Goal: Transaction & Acquisition: Purchase product/service

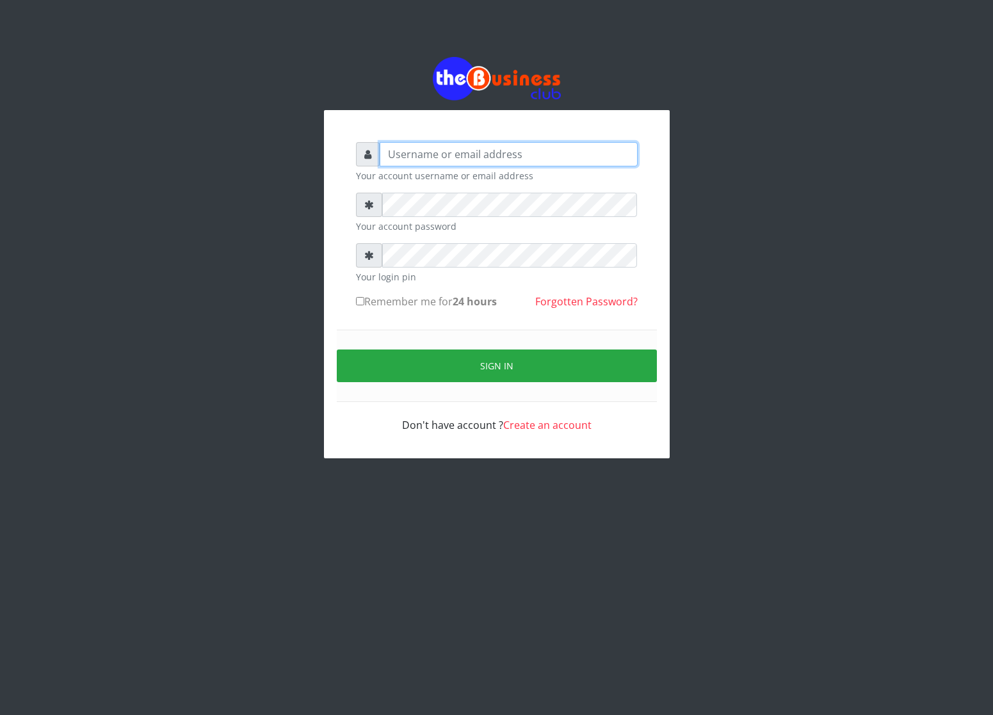
type input "cherpher"
click at [712, 515] on html "cherpher Your account username or email address Your account password Your logi…" at bounding box center [496, 257] width 993 height 515
click at [374, 296] on label "Remember me for 24 hours" at bounding box center [426, 301] width 141 height 15
click at [364, 297] on input "Remember me for 24 hours" at bounding box center [360, 301] width 8 height 8
checkbox input "true"
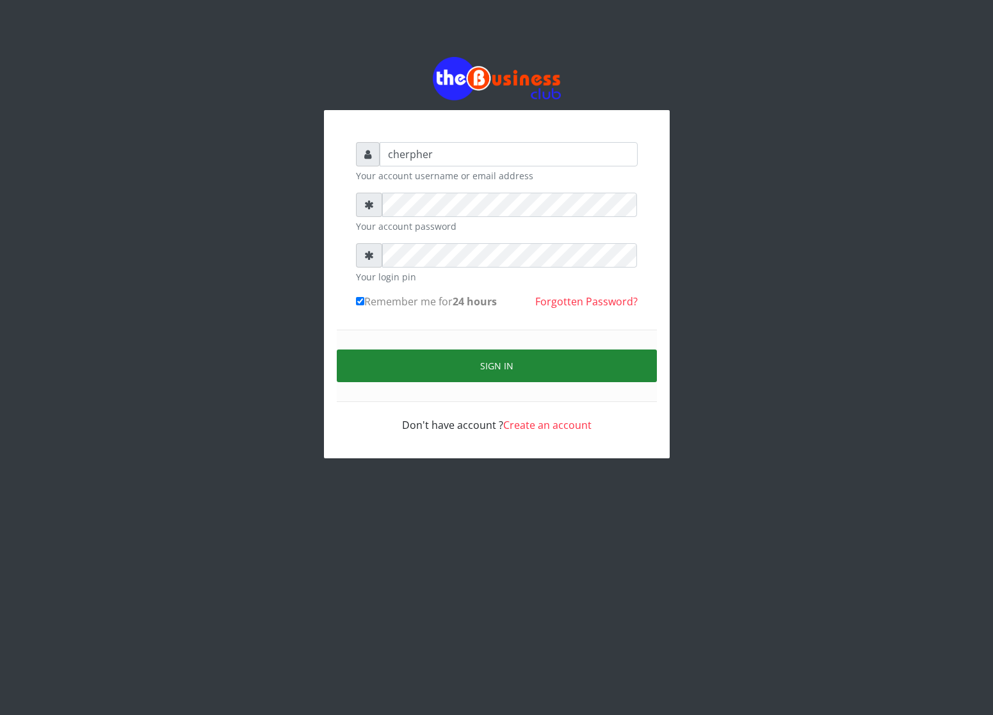
click at [400, 359] on button "Sign in" at bounding box center [497, 365] width 320 height 33
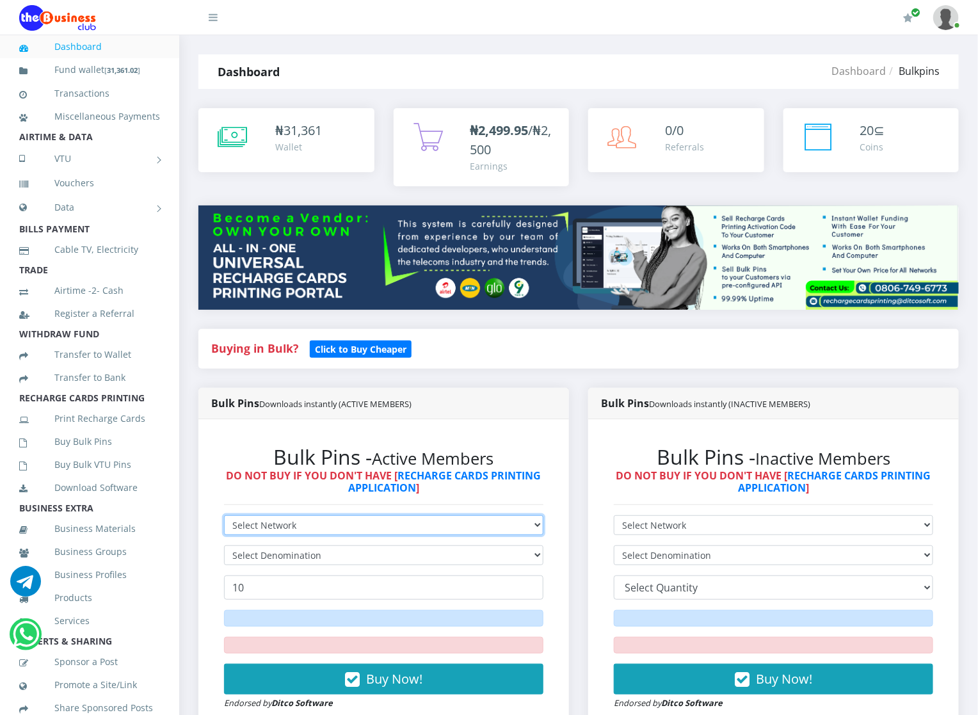
click at [260, 523] on select "Select Network MTN Globacom 9Mobile Airtel" at bounding box center [383, 525] width 319 height 20
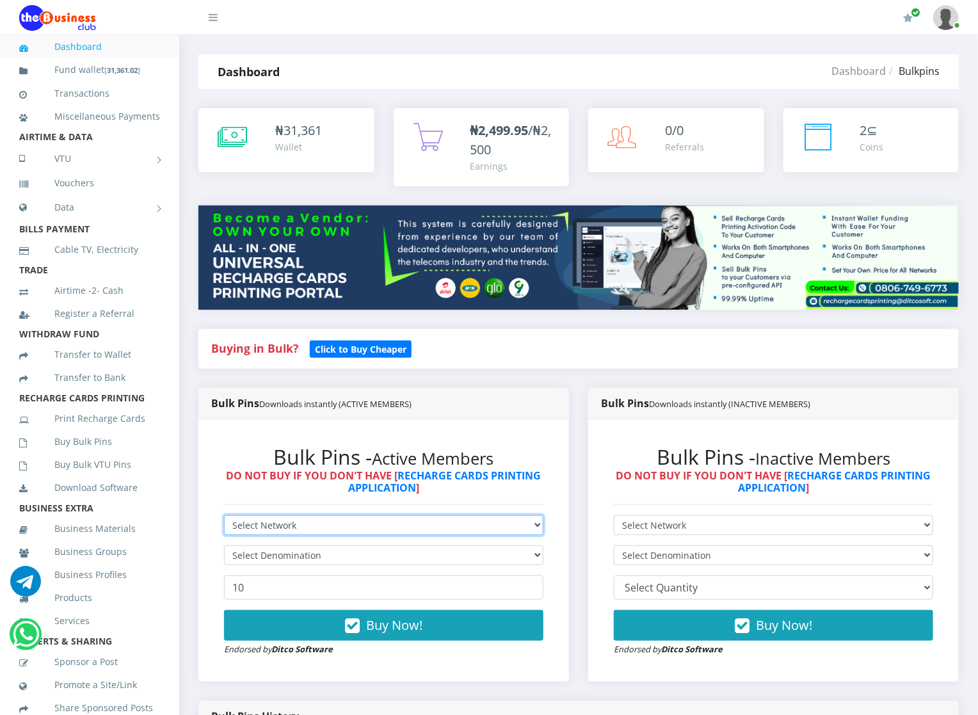
select select "Airtel"
click at [224, 516] on select "Select Network MTN Globacom 9Mobile Airtel" at bounding box center [383, 525] width 319 height 20
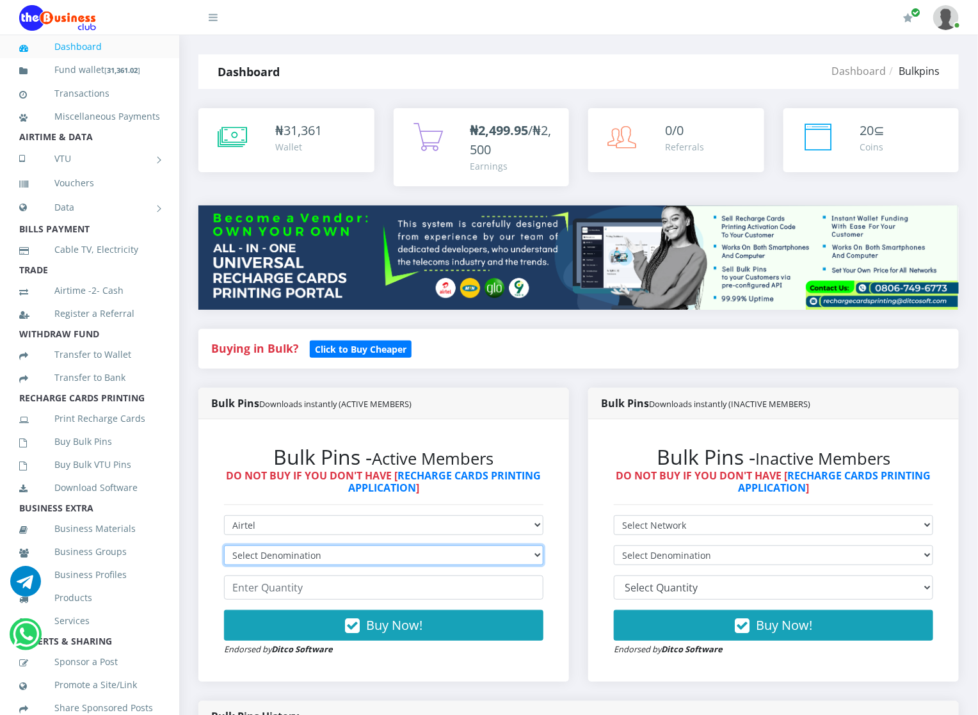
click at [286, 555] on select "Select Denomination Airtel NGN100 - ₦96.36 Airtel NGN200 - ₦192.72 Airtel NGN50…" at bounding box center [383, 555] width 319 height 20
select select "96.36-100"
click at [224, 546] on select "Select Denomination Airtel NGN100 - ₦96.36 Airtel NGN200 - ₦192.72 Airtel NGN50…" at bounding box center [383, 555] width 319 height 20
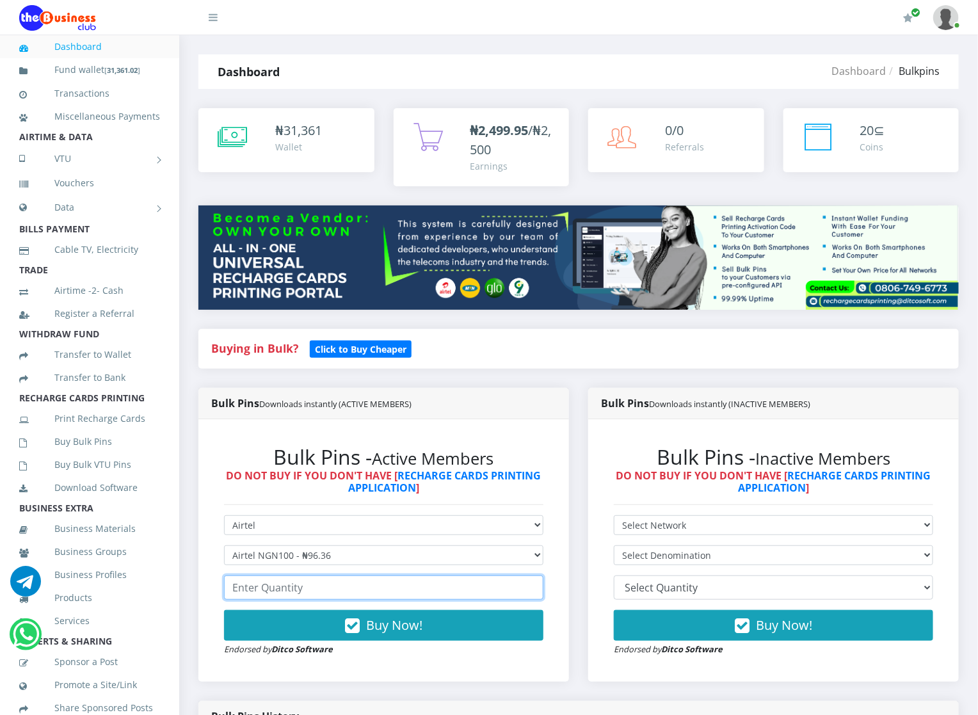
click at [303, 592] on input "number" at bounding box center [383, 587] width 319 height 24
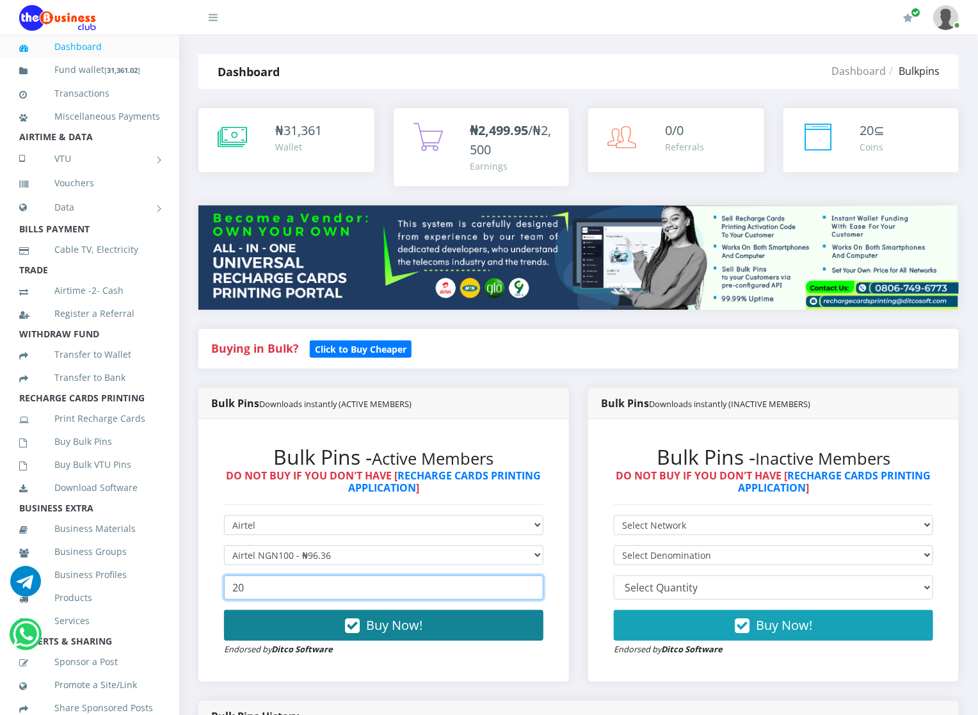
type input "20"
click at [303, 632] on button "Buy Now!" at bounding box center [383, 625] width 319 height 31
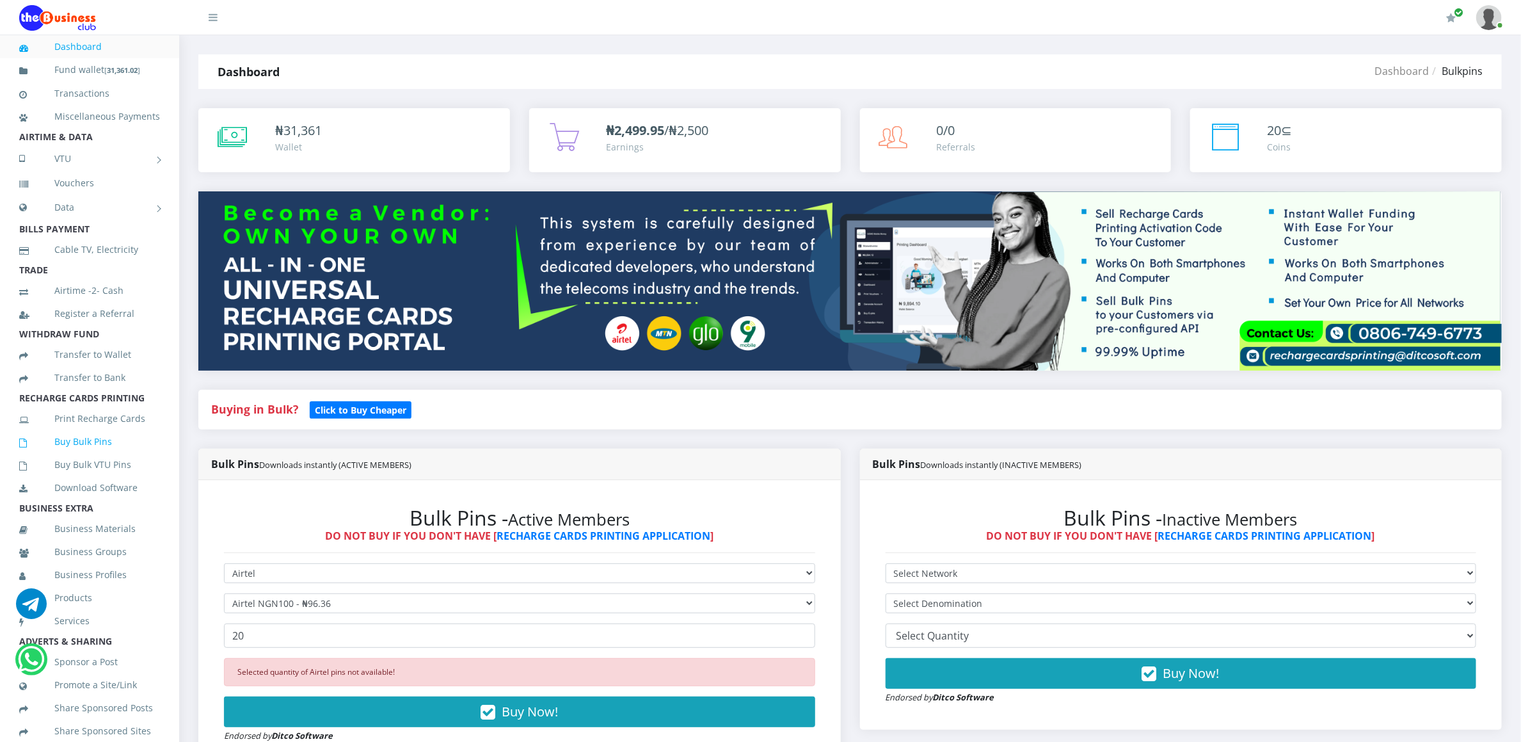
click at [89, 445] on link "Buy Bulk Pins" at bounding box center [89, 441] width 141 height 29
